Goal: Task Accomplishment & Management: Manage account settings

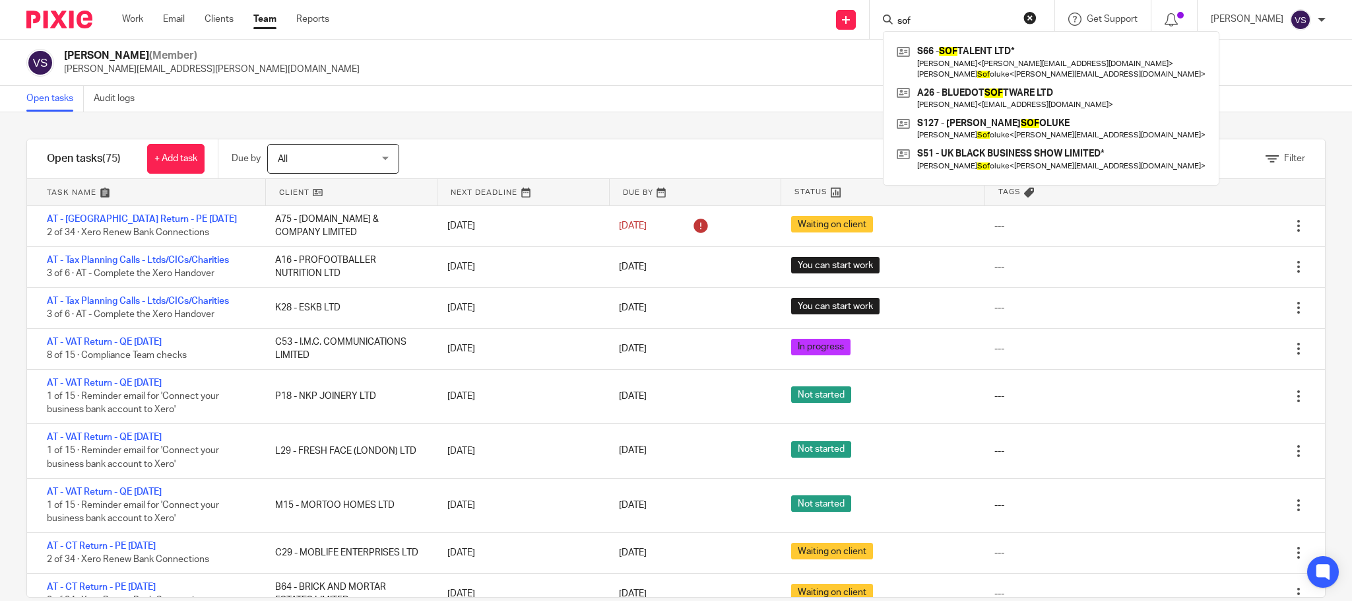
scroll to position [24, 0]
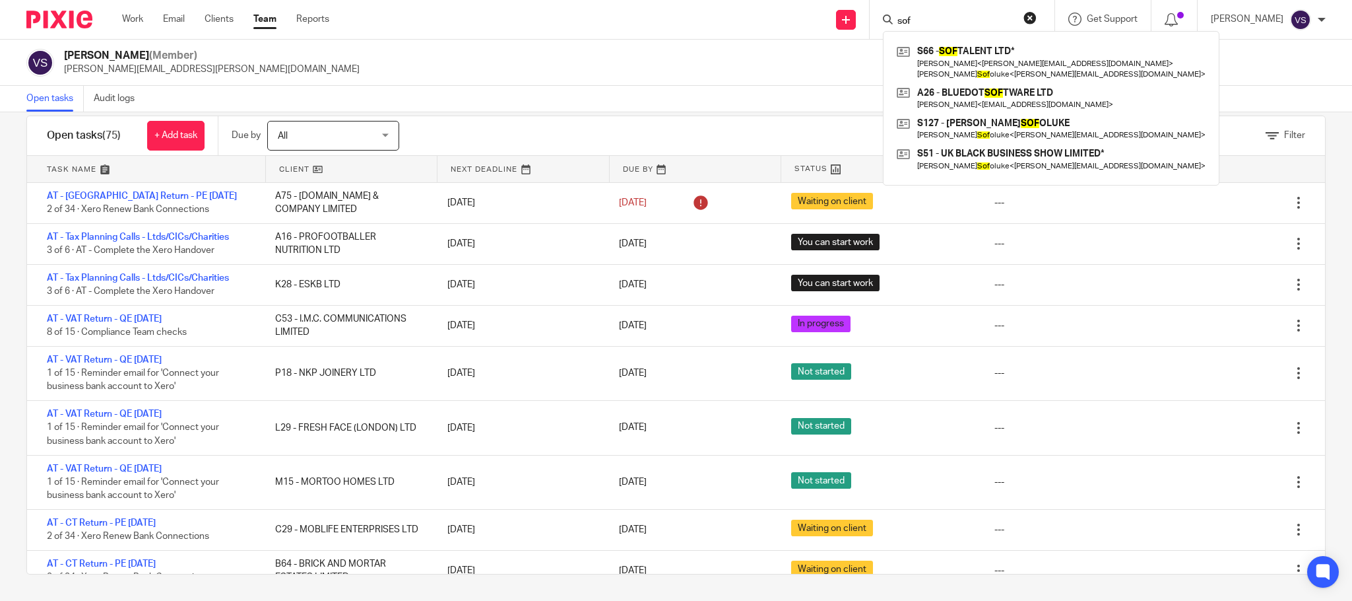
drag, startPoint x: 929, startPoint y: 18, endPoint x: 782, endPoint y: 6, distance: 147.7
click at [782, 6] on div "Send new email Create task Add client Request signature sof S66 - SOF TALENT LT…" at bounding box center [850, 19] width 1003 height 39
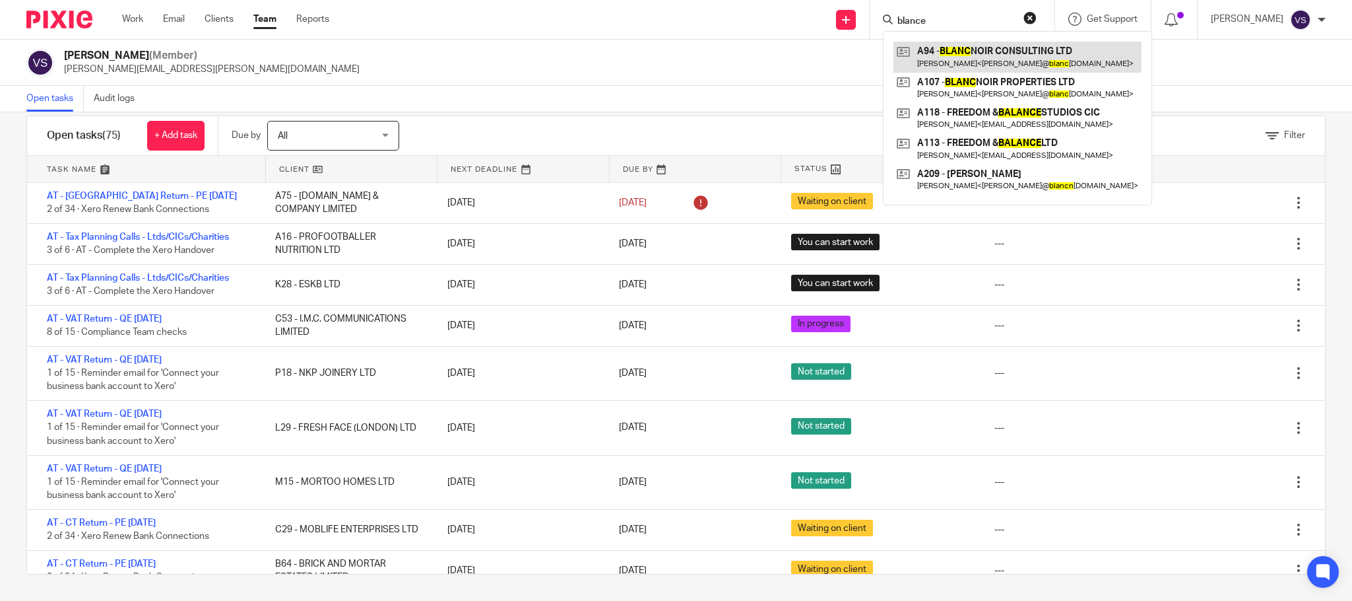
type input "blance"
click at [990, 68] on link at bounding box center [1018, 57] width 248 height 30
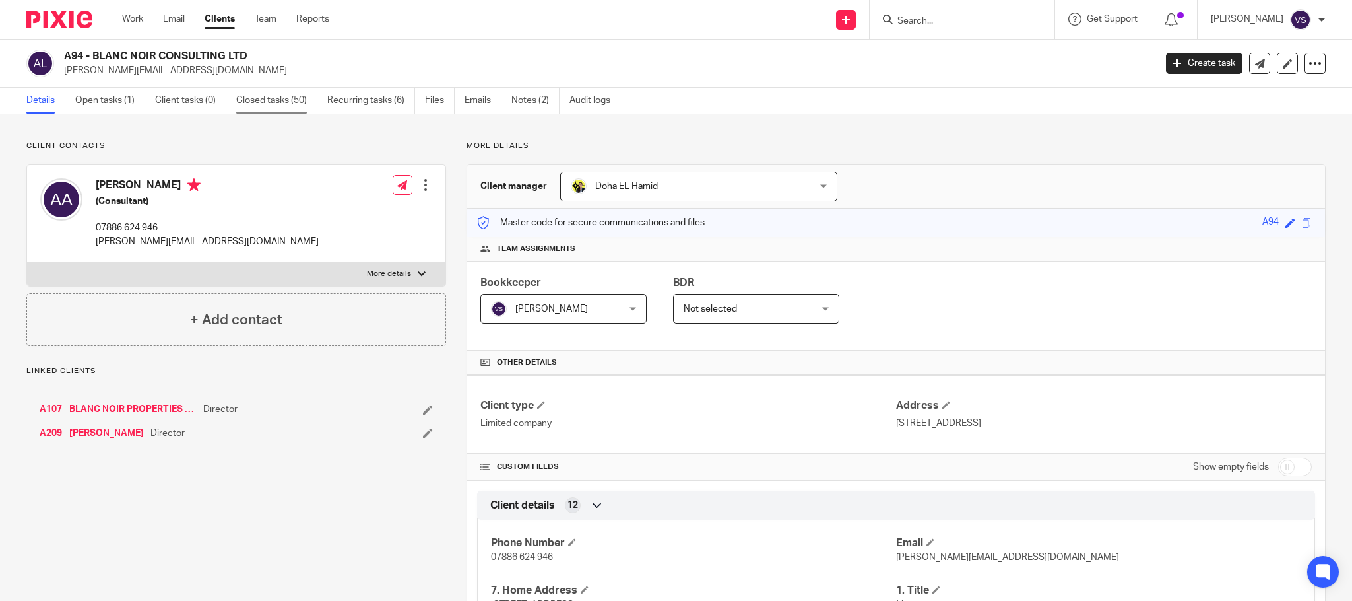
click at [286, 102] on link "Closed tasks (50)" at bounding box center [276, 101] width 81 height 26
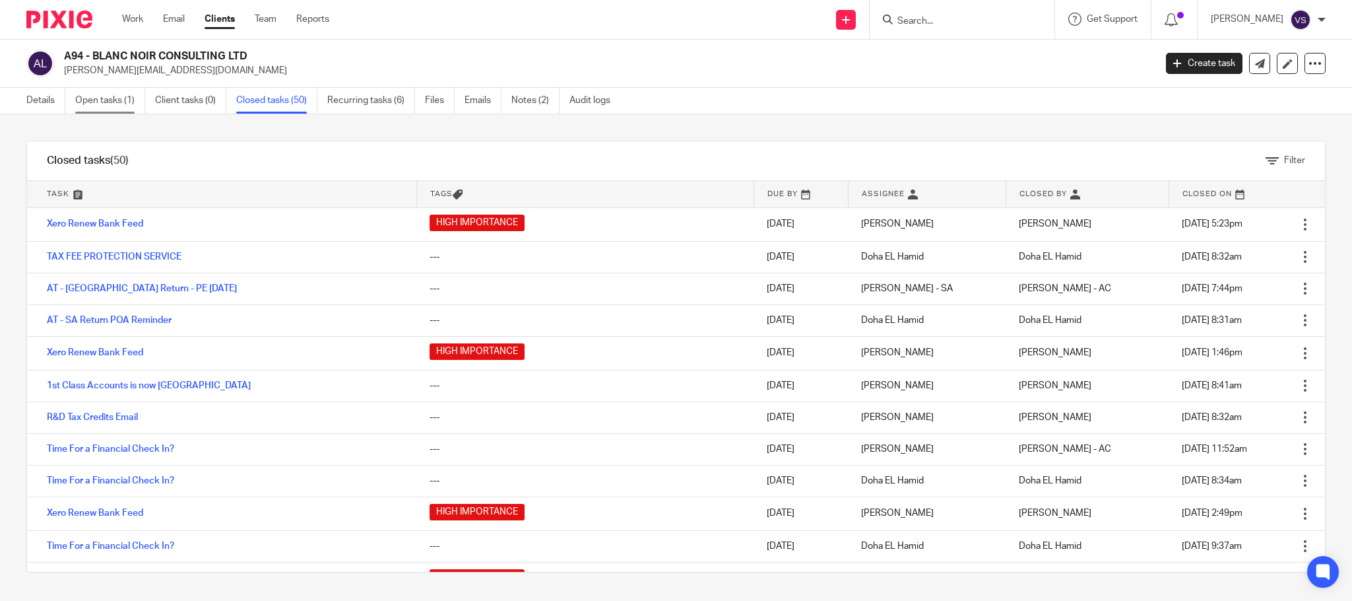
click at [106, 104] on link "Open tasks (1)" at bounding box center [110, 101] width 70 height 26
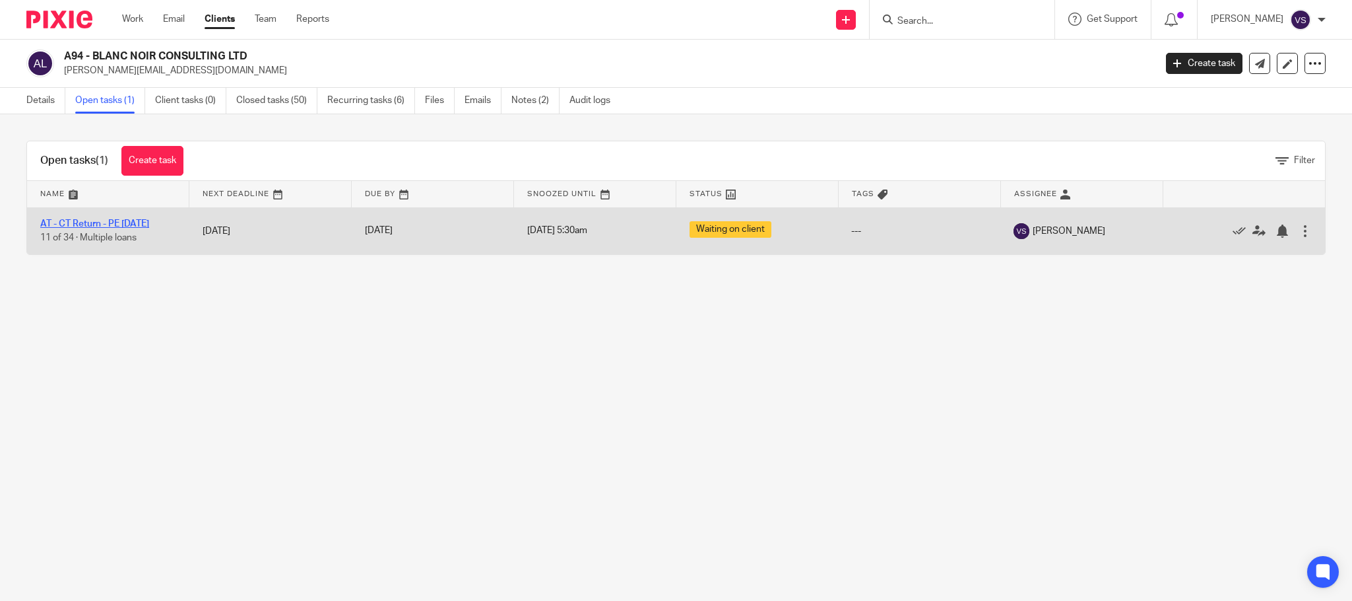
click at [123, 219] on link "AT - CT Return - PE [DATE]" at bounding box center [94, 223] width 109 height 9
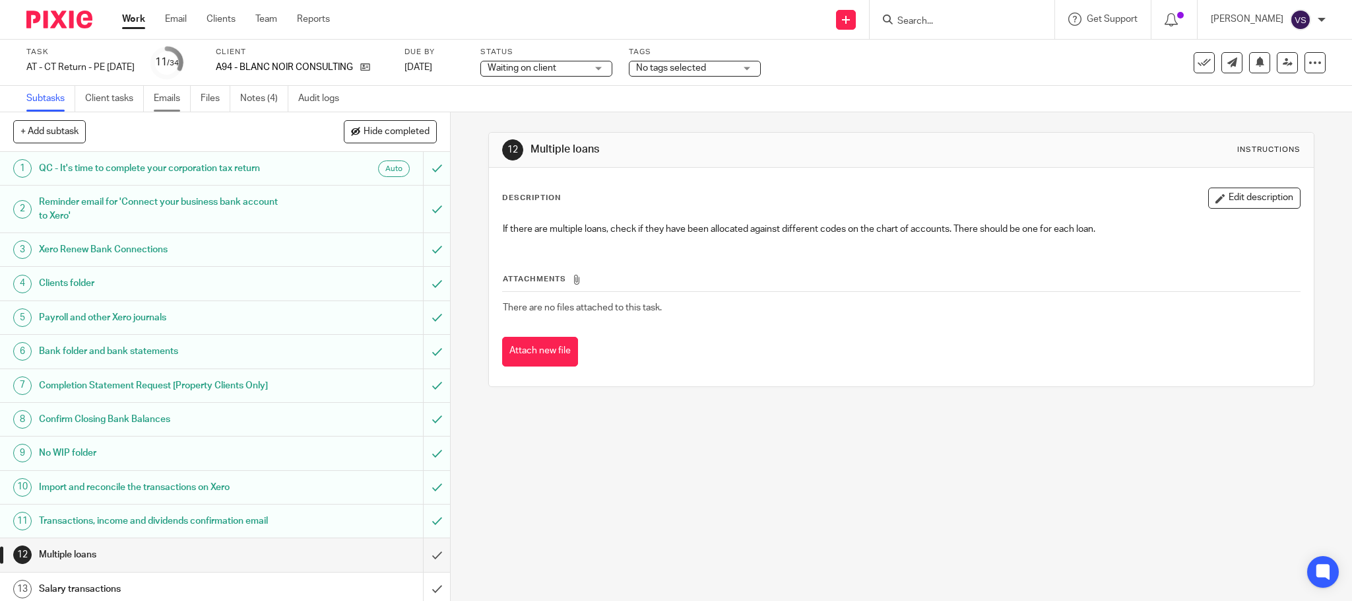
click at [171, 103] on link "Emails" at bounding box center [172, 99] width 37 height 26
click at [143, 428] on h1 "Confirm Closing Bank Balances" at bounding box center [162, 419] width 247 height 20
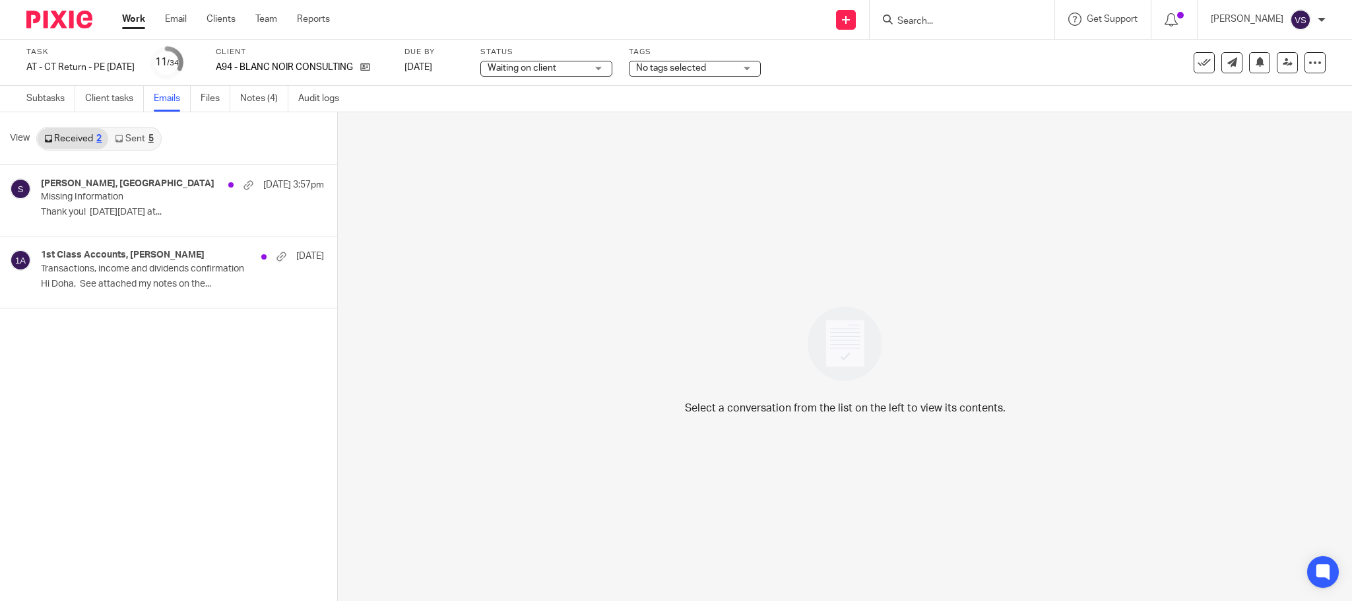
click at [135, 141] on link "Sent 5" at bounding box center [133, 138] width 51 height 21
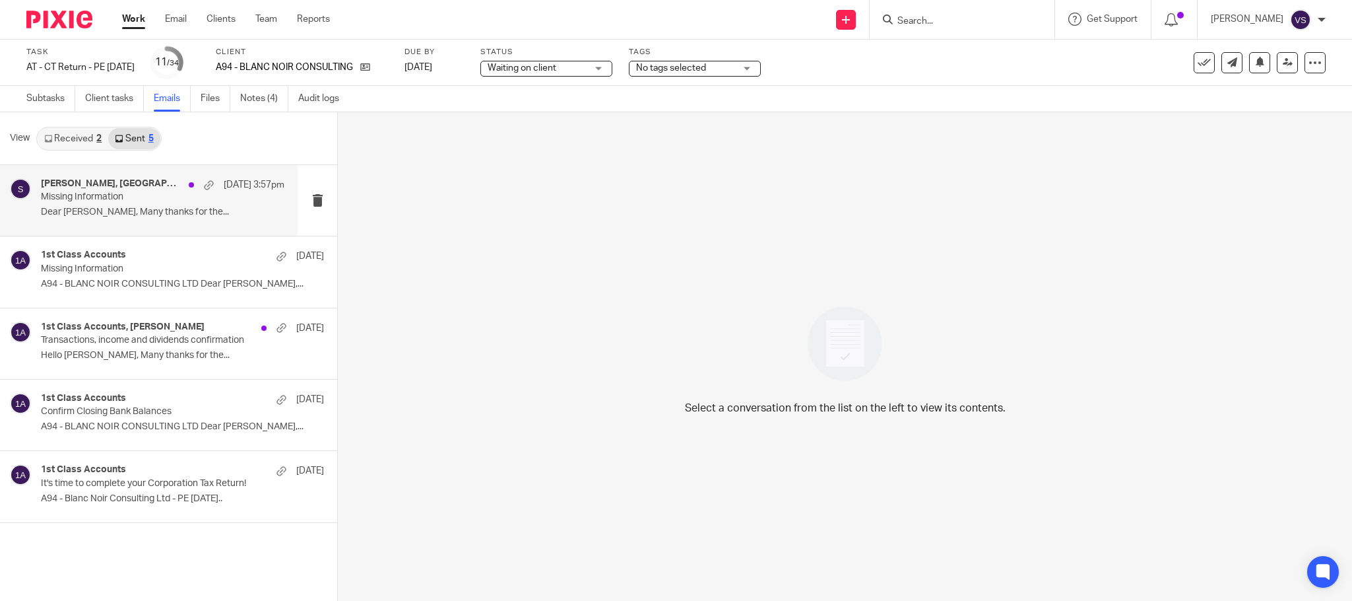
click at [129, 196] on p "Missing Information" at bounding box center [138, 196] width 195 height 11
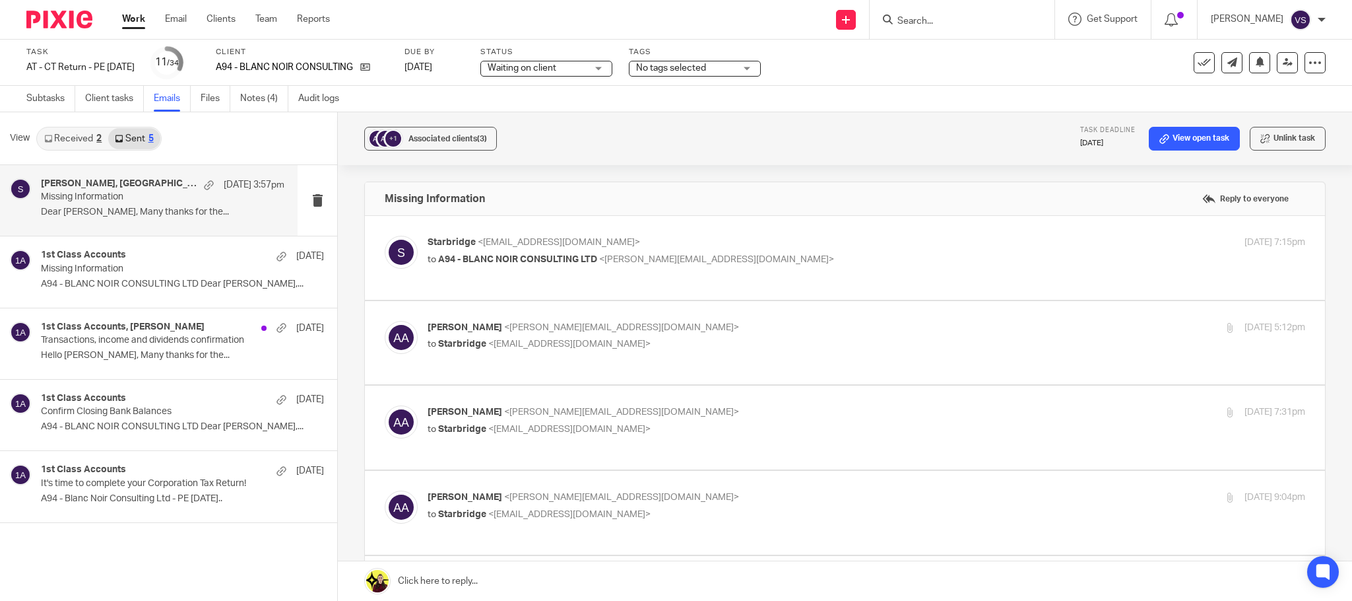
click at [681, 262] on span "<anita@blancnoirconsulting.com>" at bounding box center [716, 259] width 235 height 9
checkbox input "true"
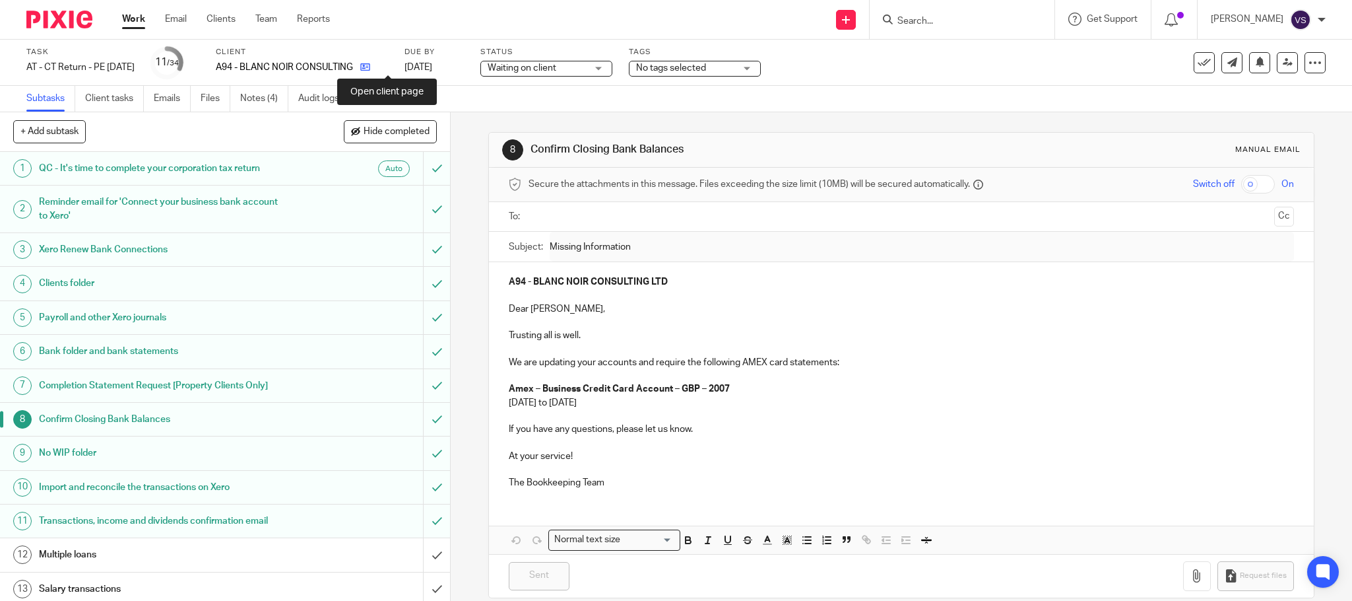
click at [370, 63] on icon at bounding box center [365, 67] width 10 height 10
click at [165, 103] on link "Emails" at bounding box center [172, 99] width 37 height 26
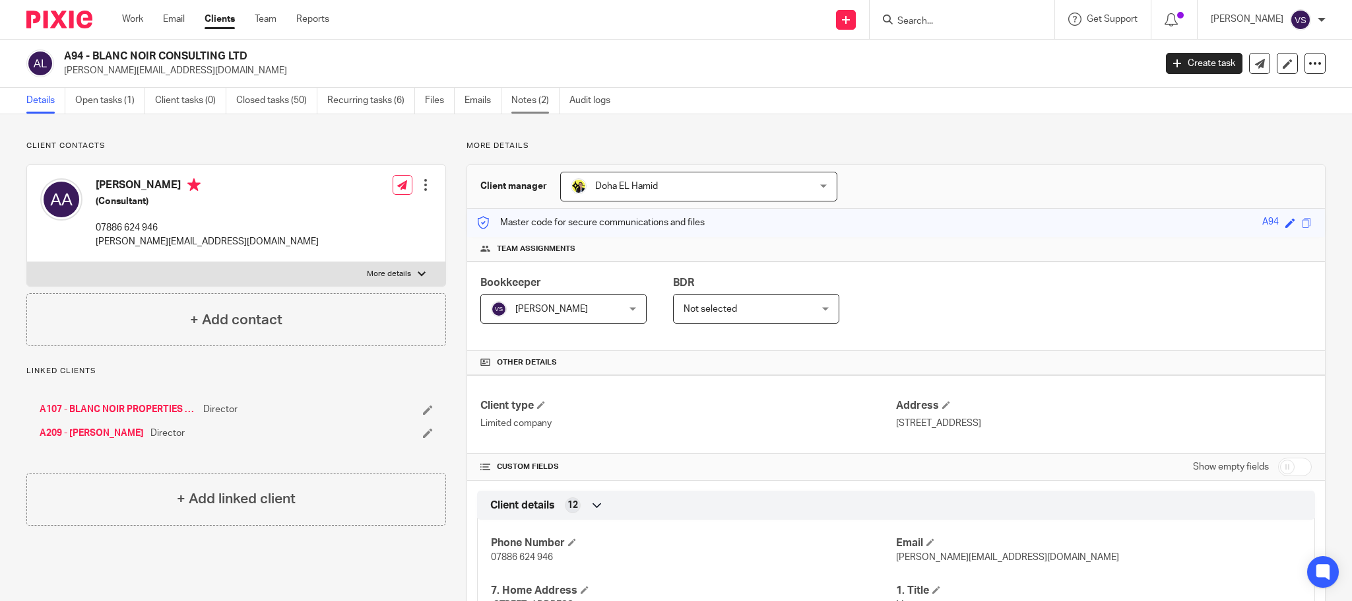
click at [523, 105] on link "Notes (2)" at bounding box center [535, 101] width 48 height 26
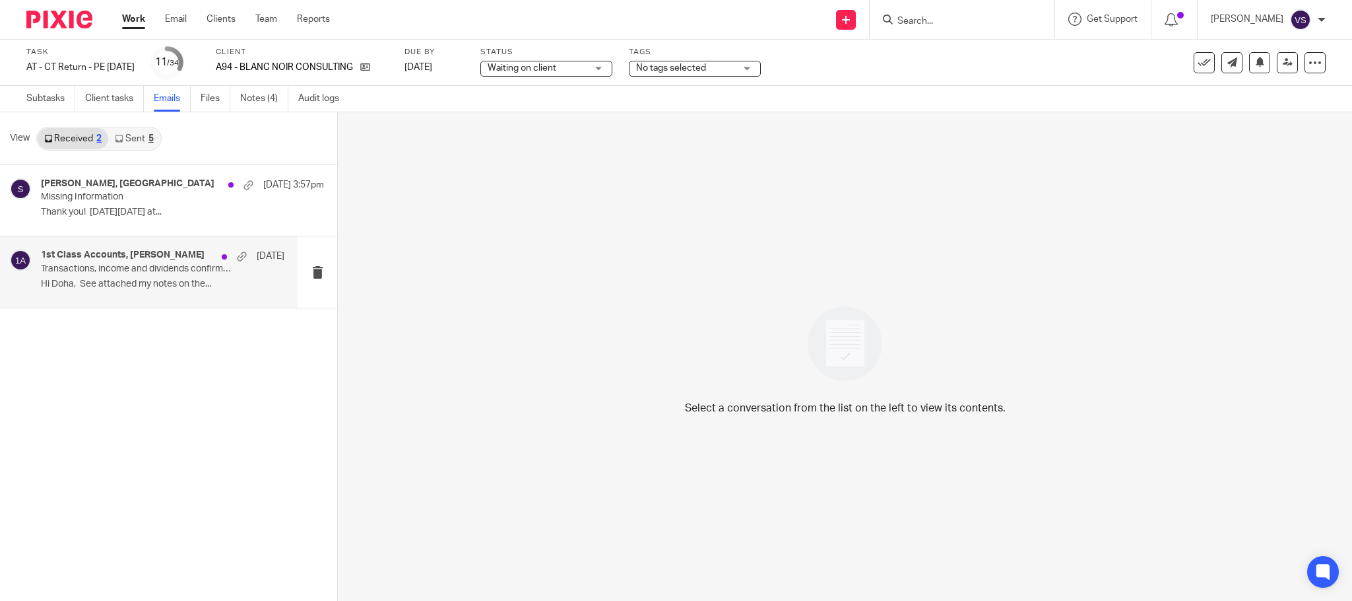
click at [172, 269] on p "Transactions, income and dividends confirmation" at bounding box center [138, 268] width 195 height 11
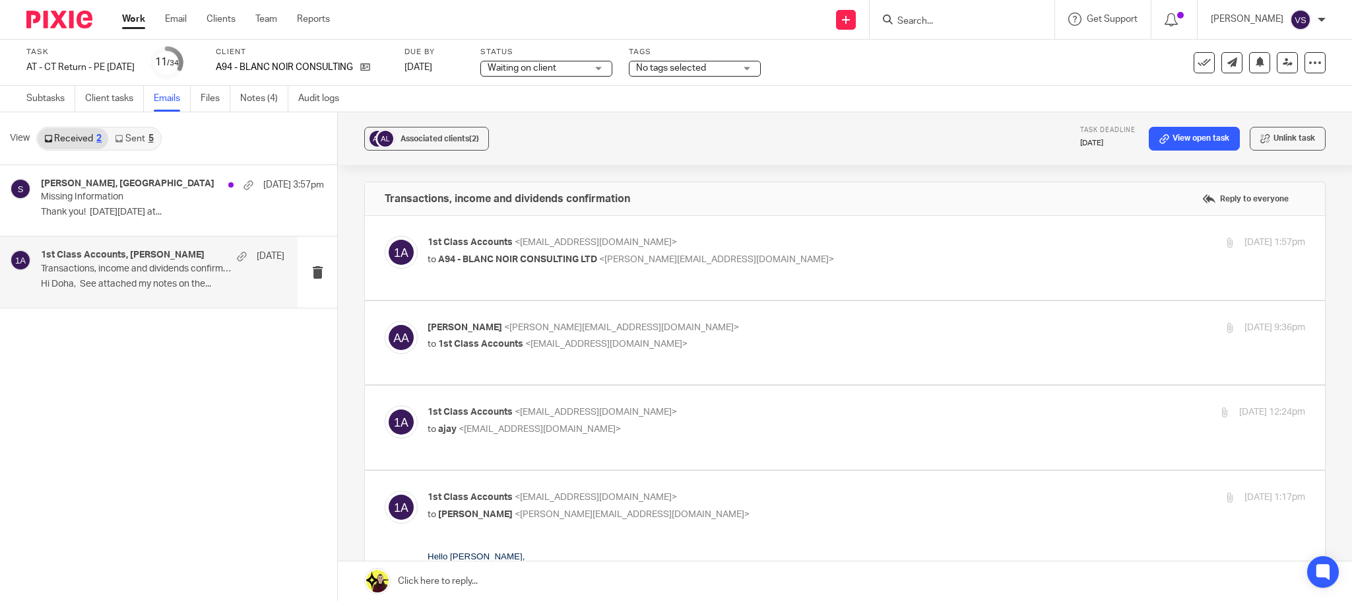
click at [564, 424] on p "to ajay <[EMAIL_ADDRESS][DOMAIN_NAME]>" at bounding box center [720, 429] width 585 height 14
checkbox input "true"
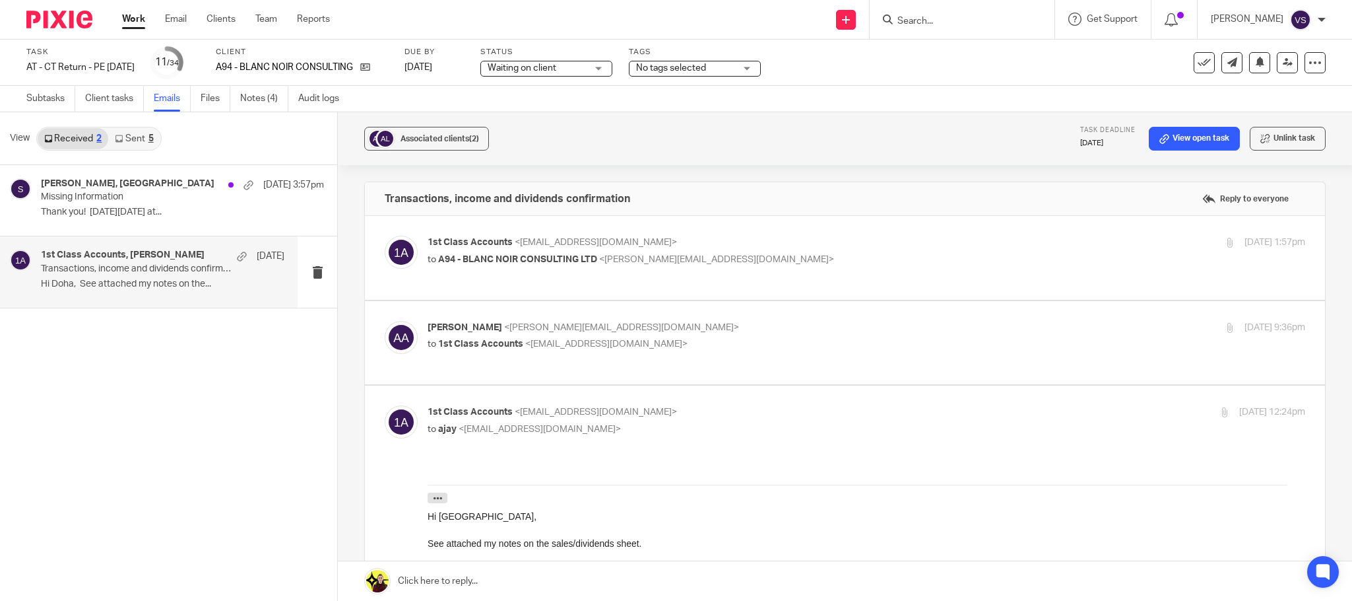
click at [565, 344] on span "<[EMAIL_ADDRESS][DOMAIN_NAME]>" at bounding box center [606, 343] width 162 height 9
checkbox input "true"
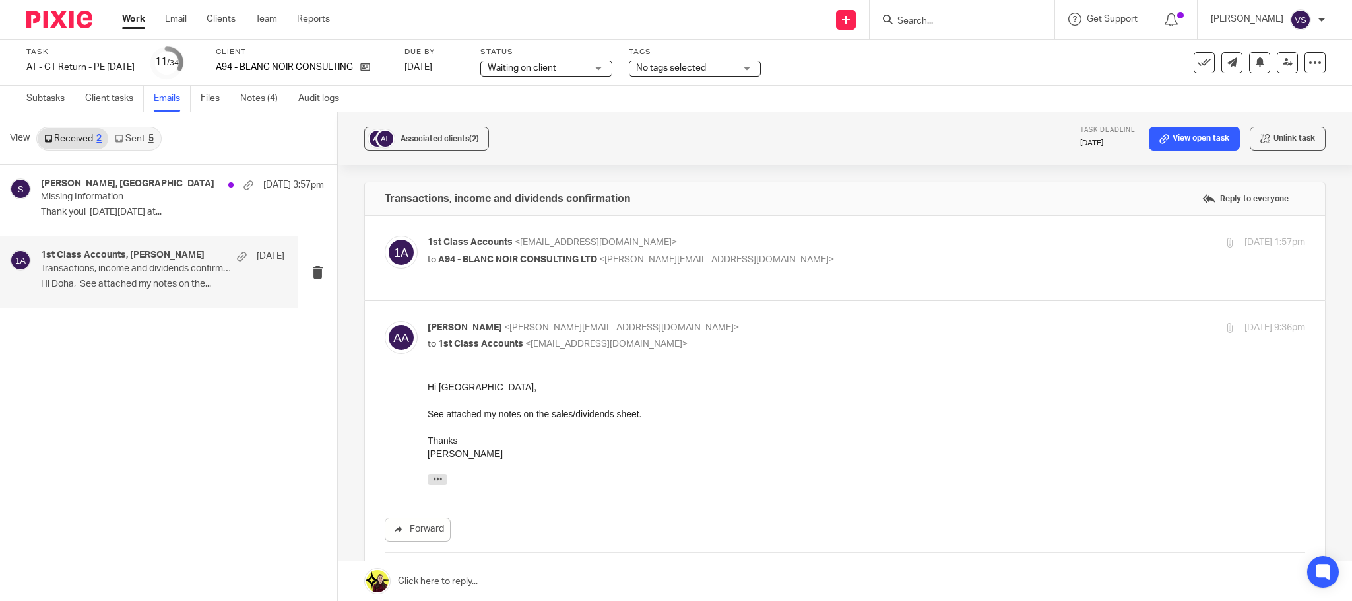
click at [554, 259] on span "A94 - BLANC NOIR CONSULTING LTD" at bounding box center [517, 259] width 159 height 9
checkbox input "true"
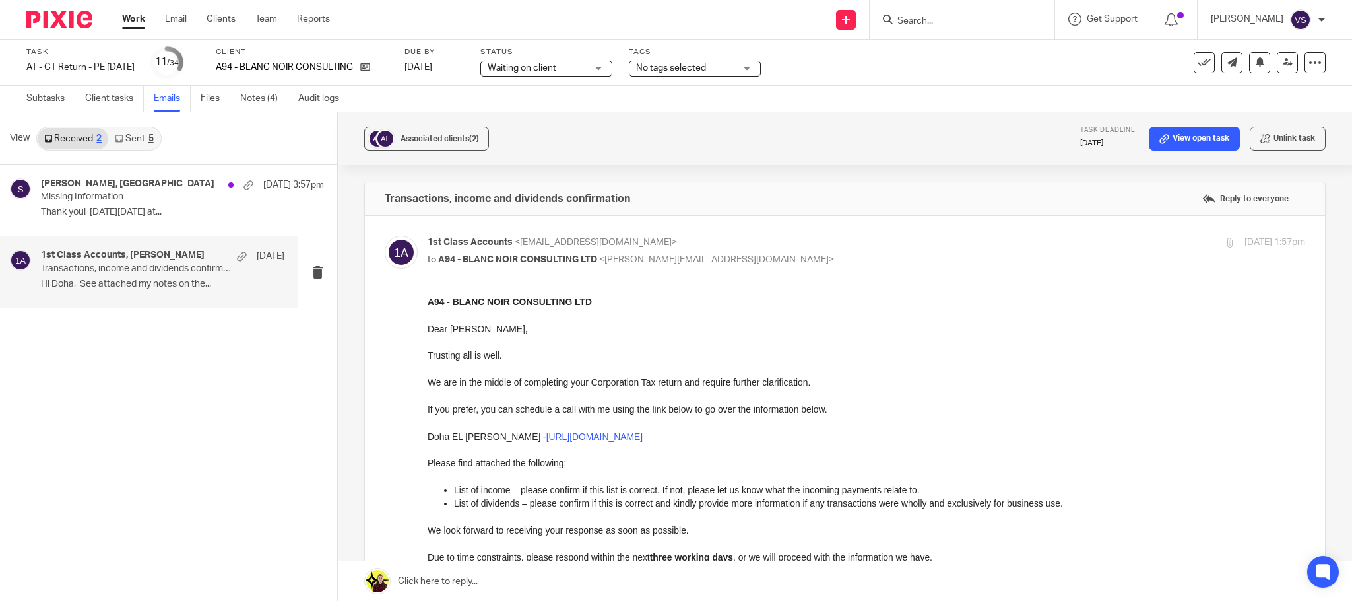
click at [168, 280] on p "Hi Doha, See attached my notes on the..." at bounding box center [163, 283] width 244 height 11
click at [167, 193] on p "Missing Information" at bounding box center [138, 196] width 195 height 11
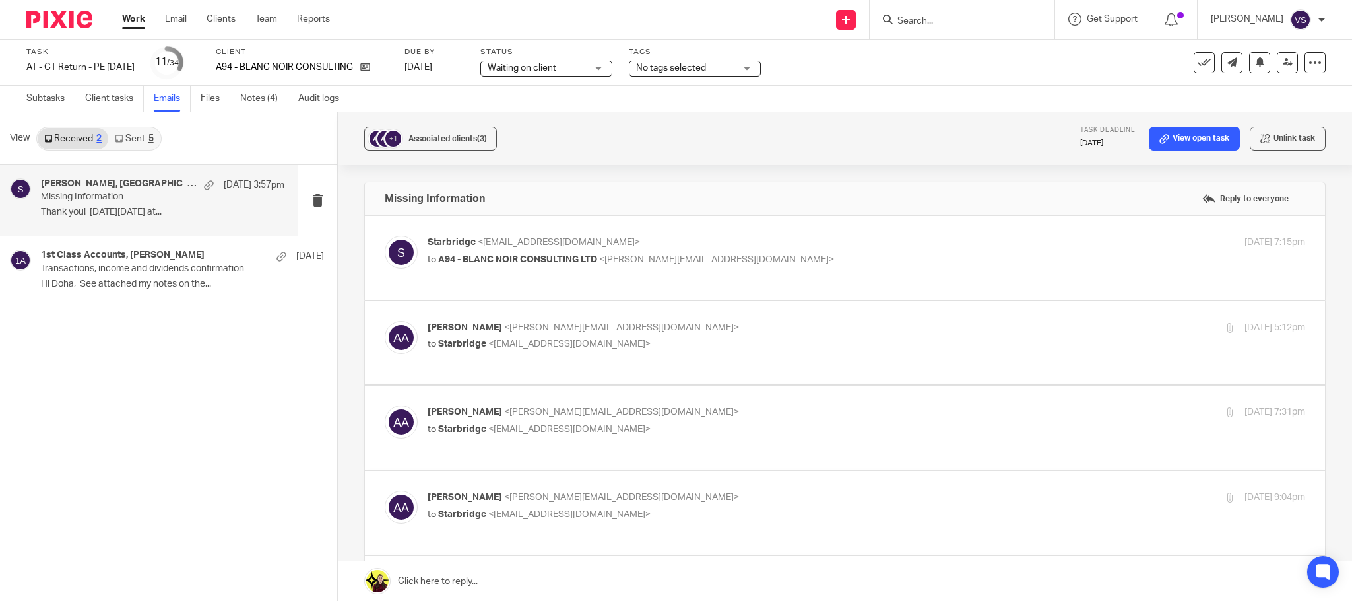
click at [606, 260] on span "<[PERSON_NAME][EMAIL_ADDRESS][DOMAIN_NAME]>" at bounding box center [716, 259] width 235 height 9
checkbox input "true"
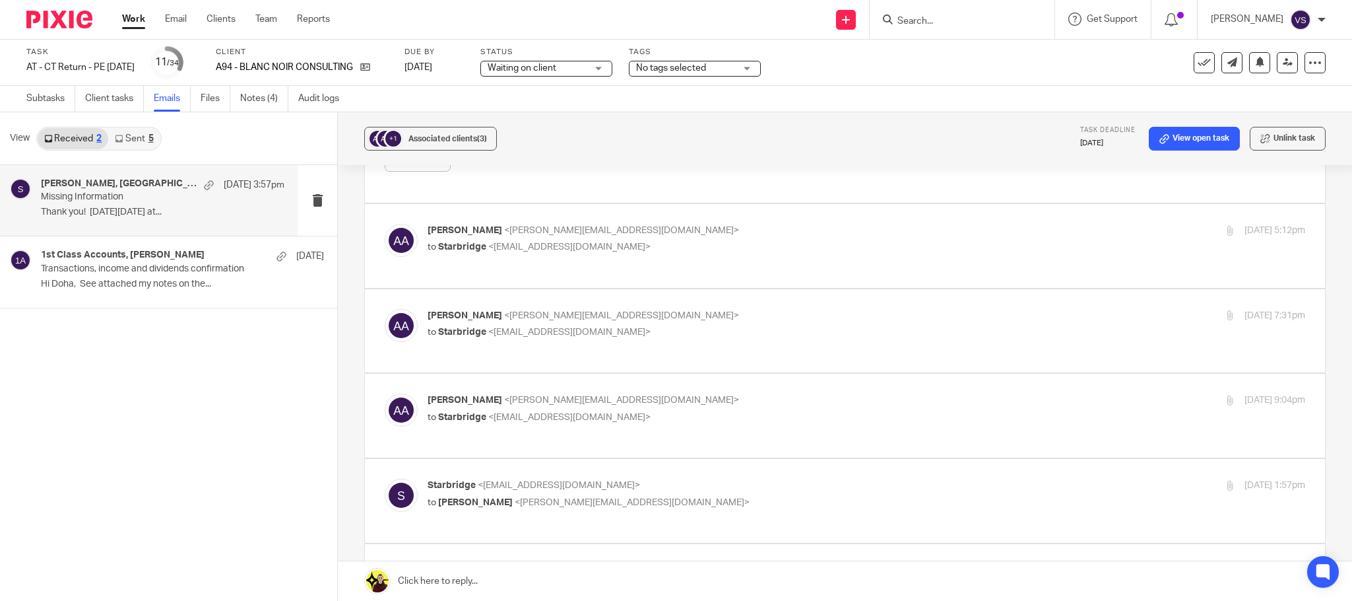
scroll to position [396, 0]
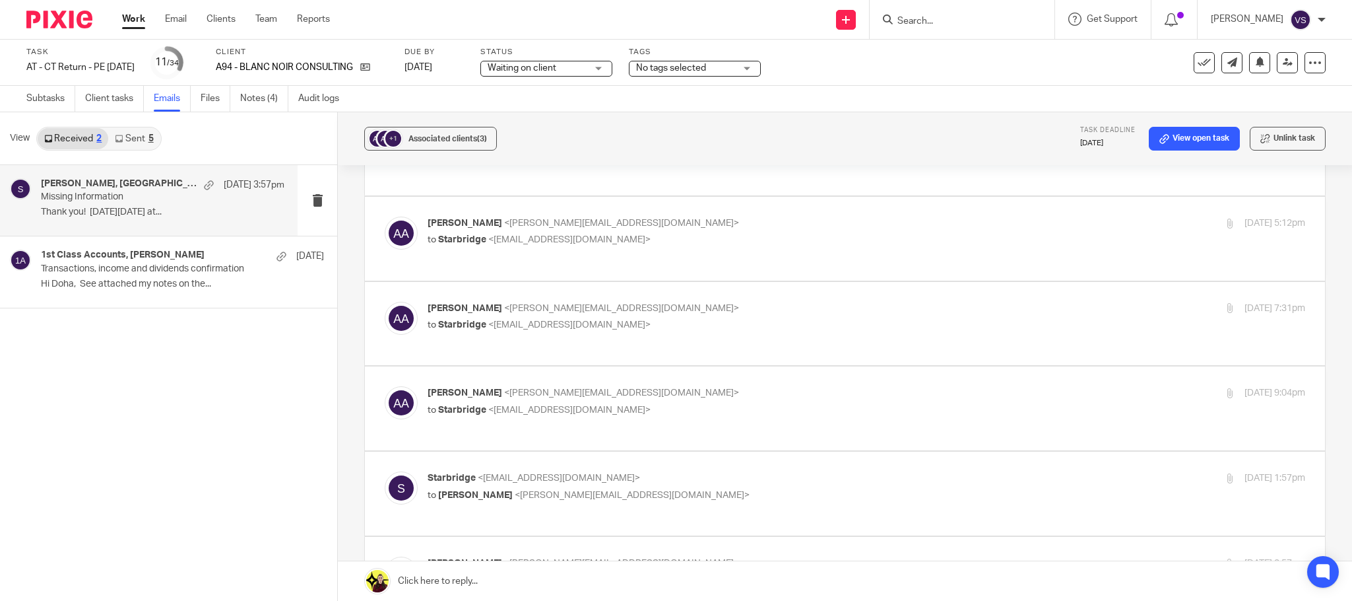
click at [555, 242] on span "<[EMAIL_ADDRESS][DOMAIN_NAME]>" at bounding box center [569, 239] width 162 height 9
checkbox input "true"
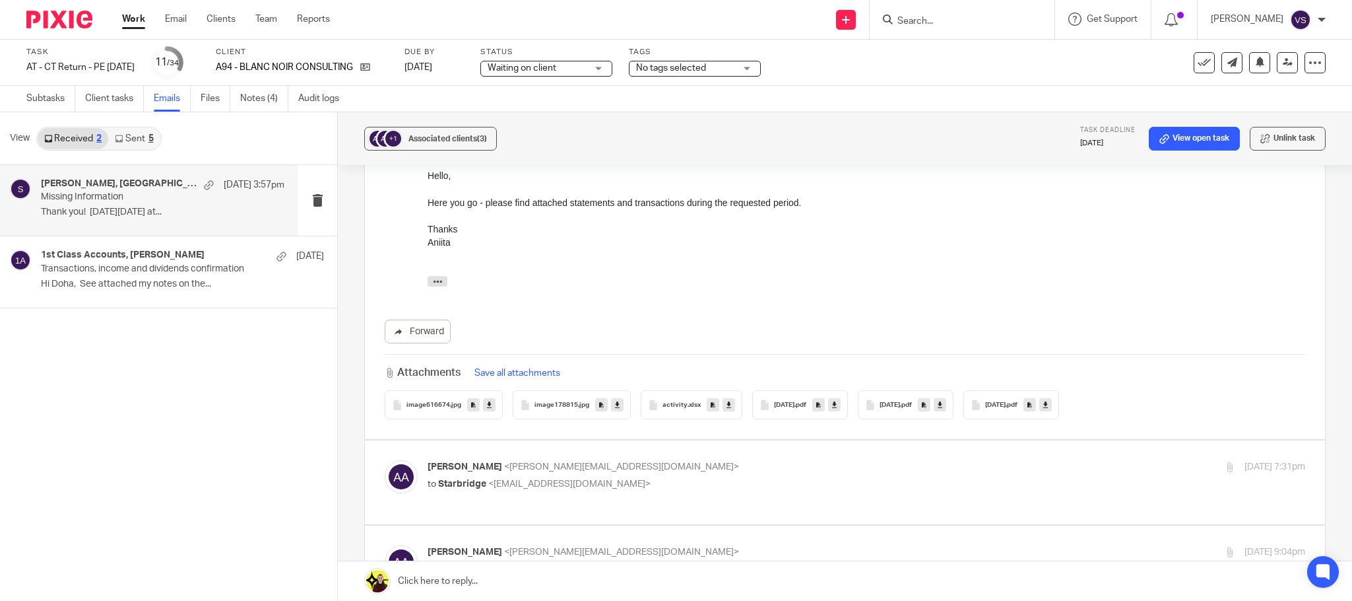
scroll to position [693, 0]
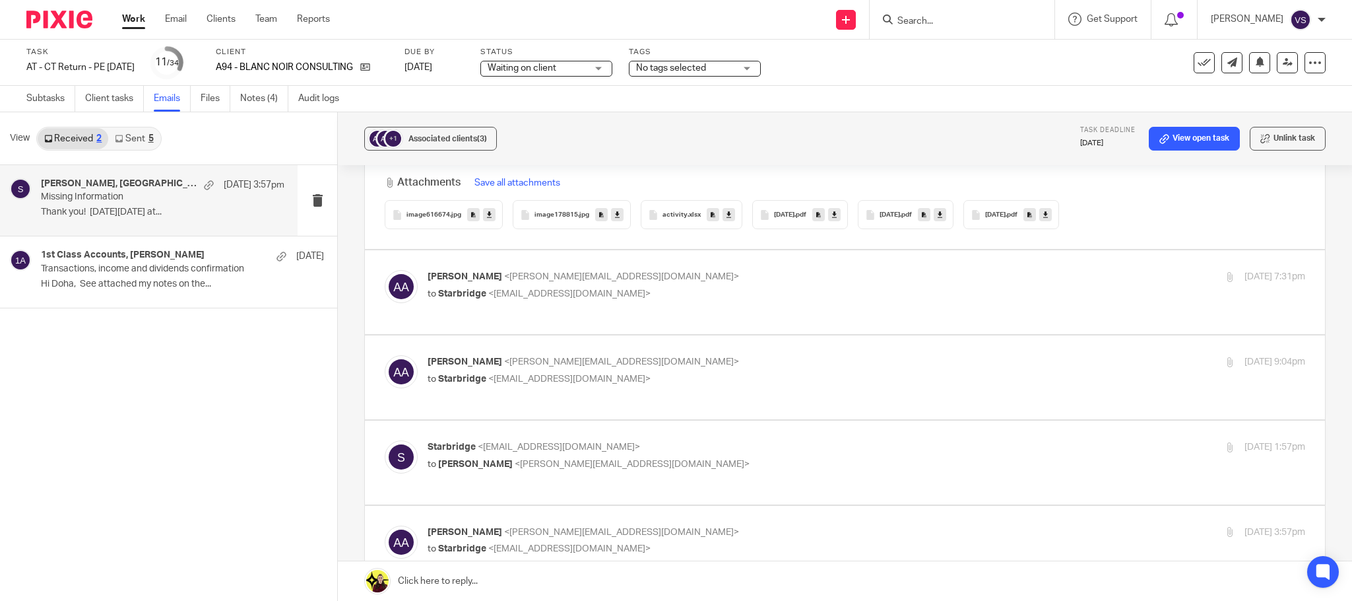
click at [539, 293] on span "<[EMAIL_ADDRESS][DOMAIN_NAME]>" at bounding box center [569, 293] width 162 height 9
checkbox input "true"
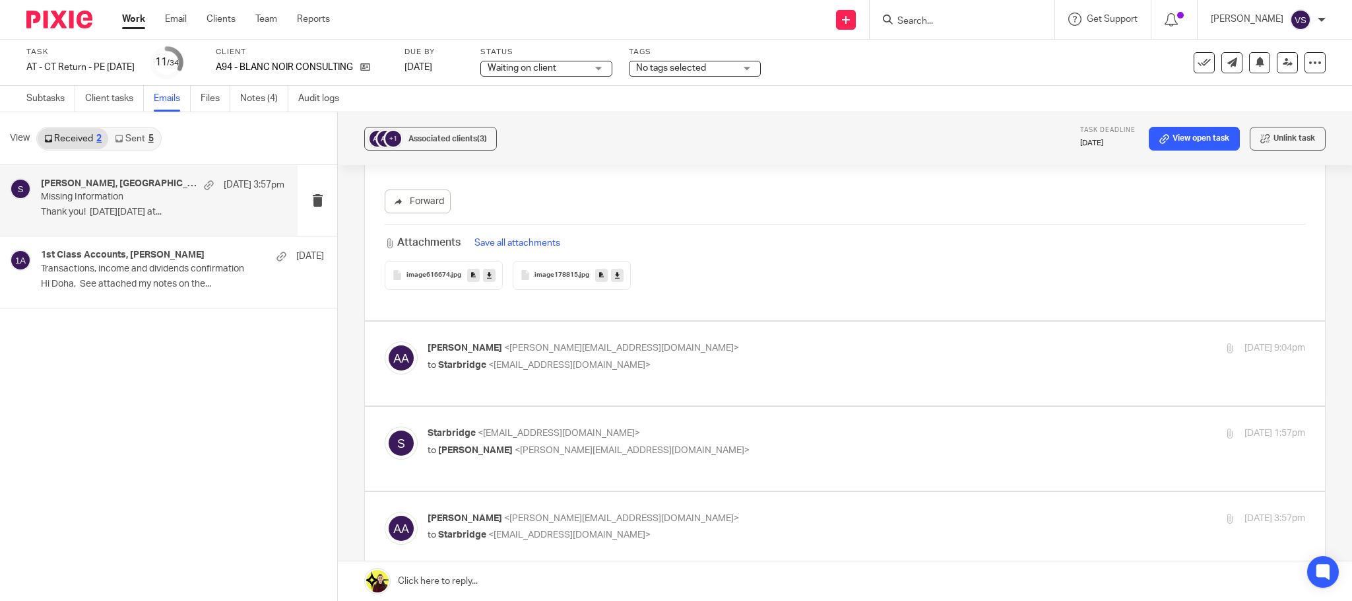
scroll to position [990, 0]
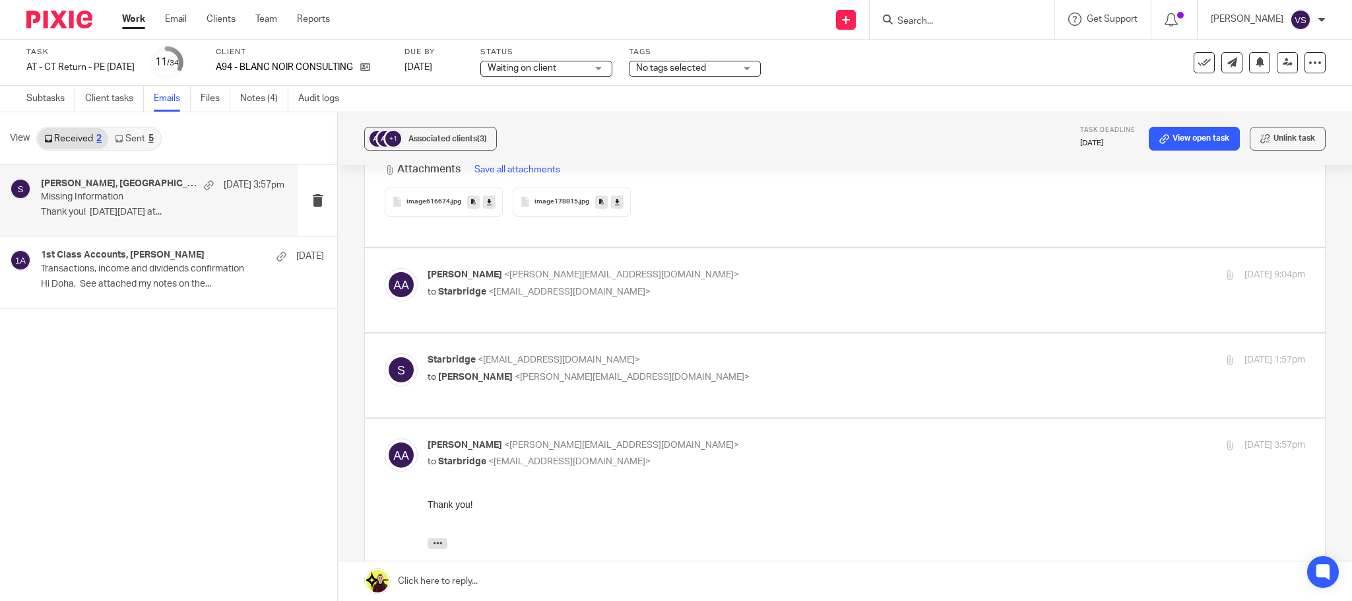
click at [511, 287] on span "<[EMAIL_ADDRESS][DOMAIN_NAME]>" at bounding box center [569, 291] width 162 height 9
checkbox input "true"
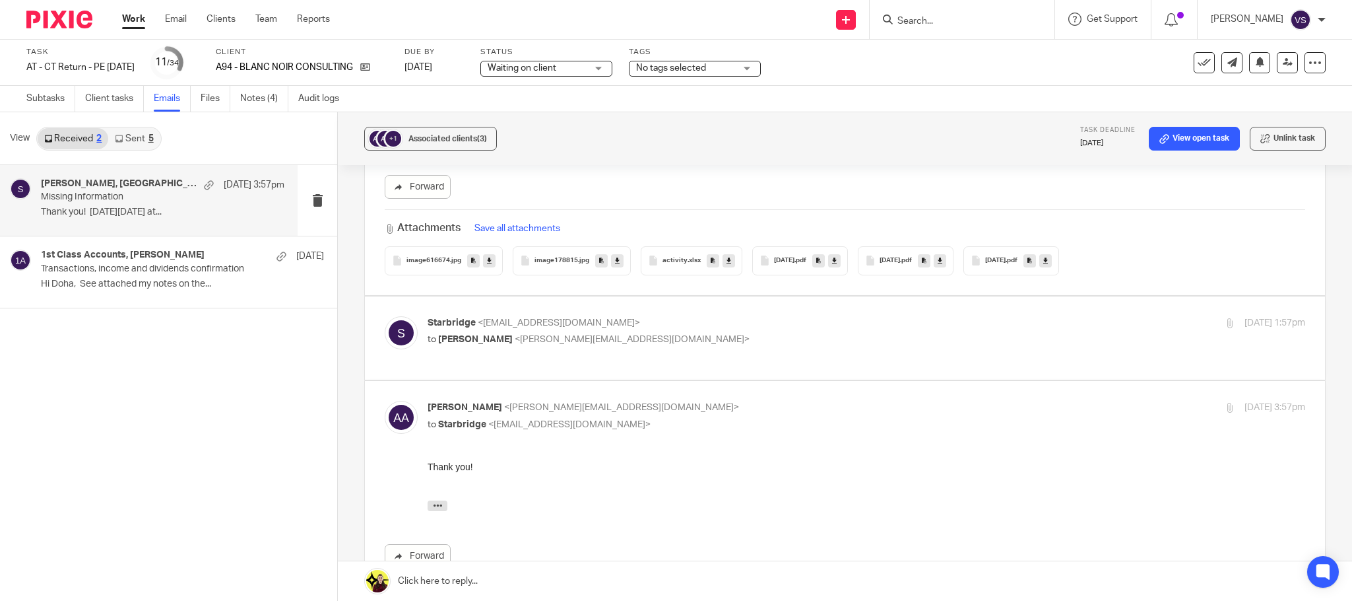
scroll to position [1287, 0]
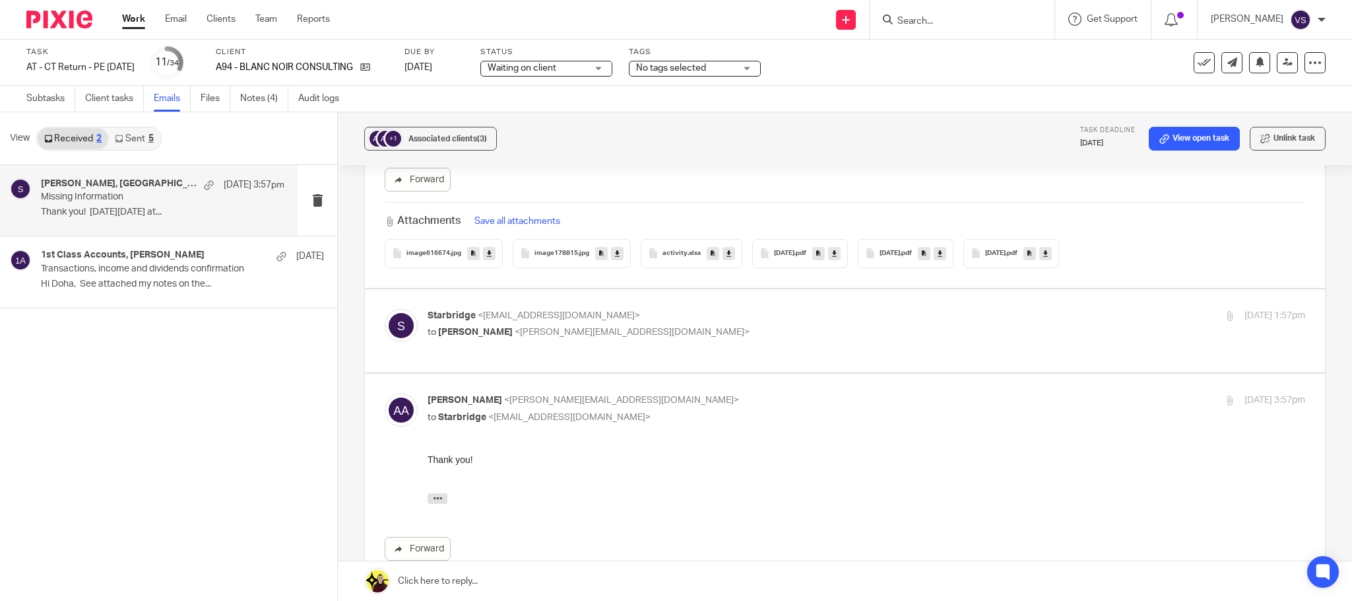
click at [506, 331] on p "to [PERSON_NAME] <[PERSON_NAME][EMAIL_ADDRESS][DOMAIN_NAME]>" at bounding box center [720, 332] width 585 height 14
checkbox input "true"
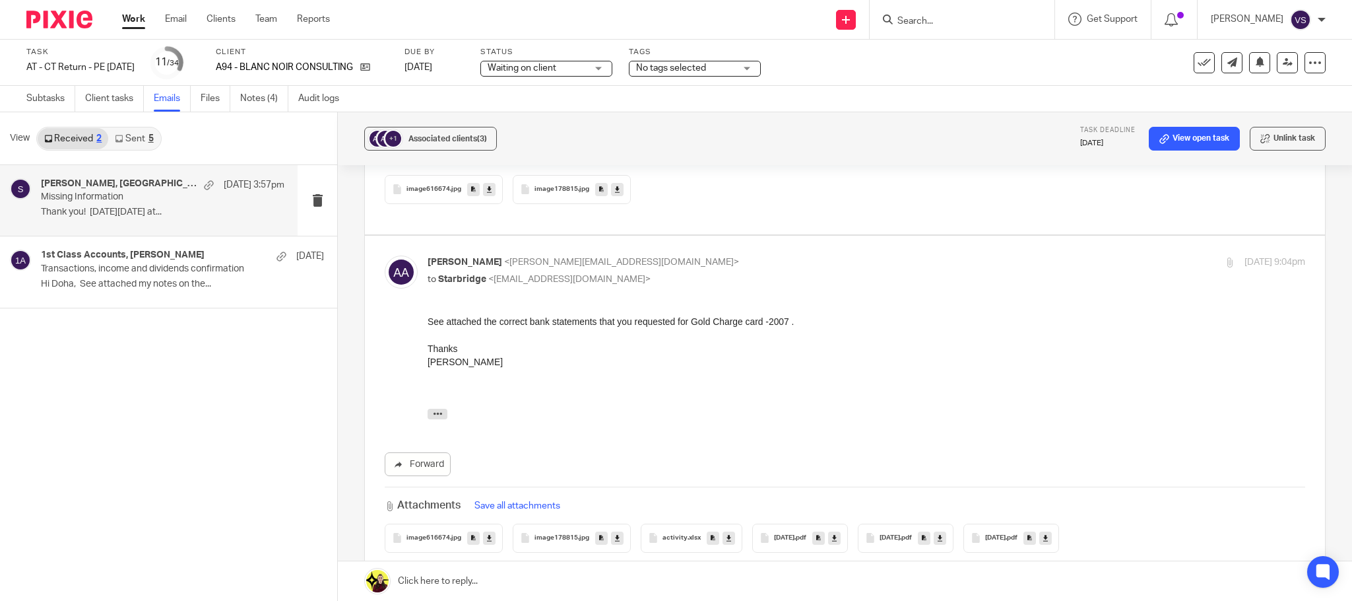
scroll to position [990, 0]
